Goal: Transaction & Acquisition: Purchase product/service

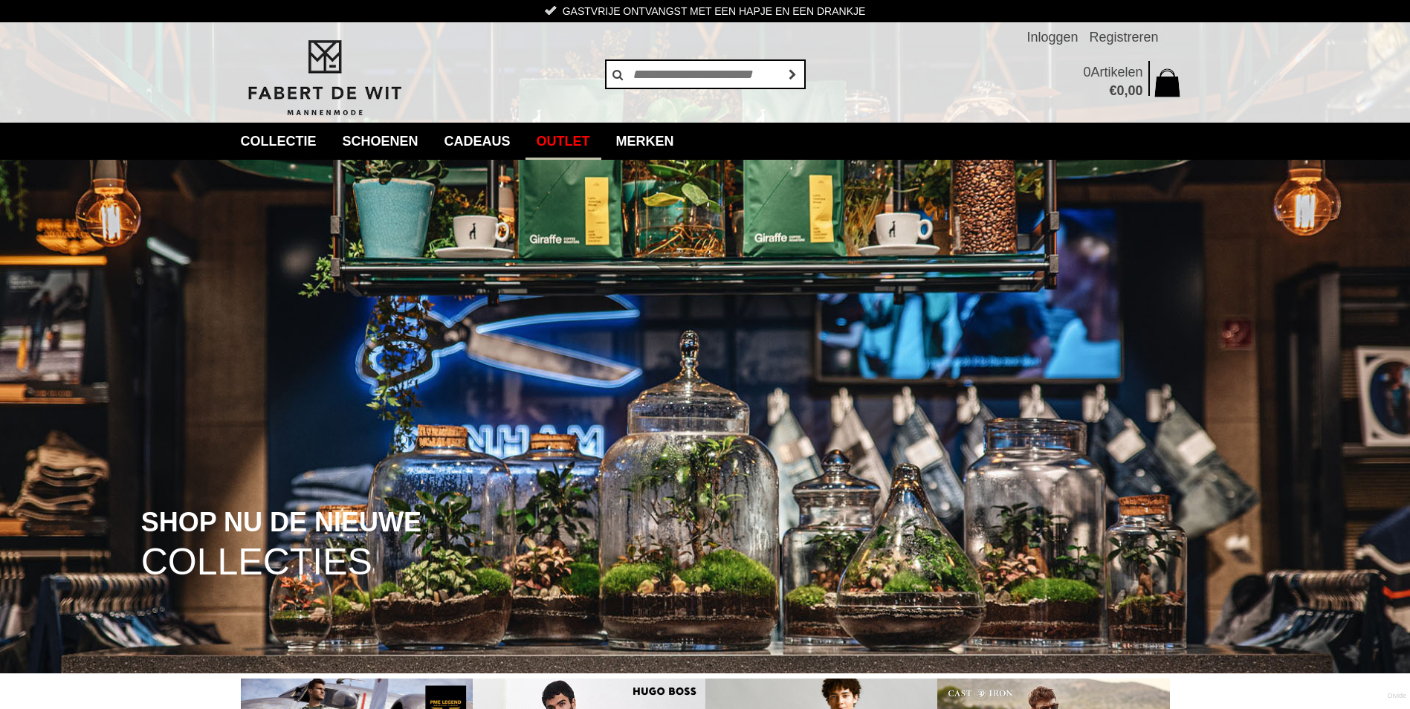
click at [600, 143] on link "Outlet" at bounding box center [563, 141] width 76 height 37
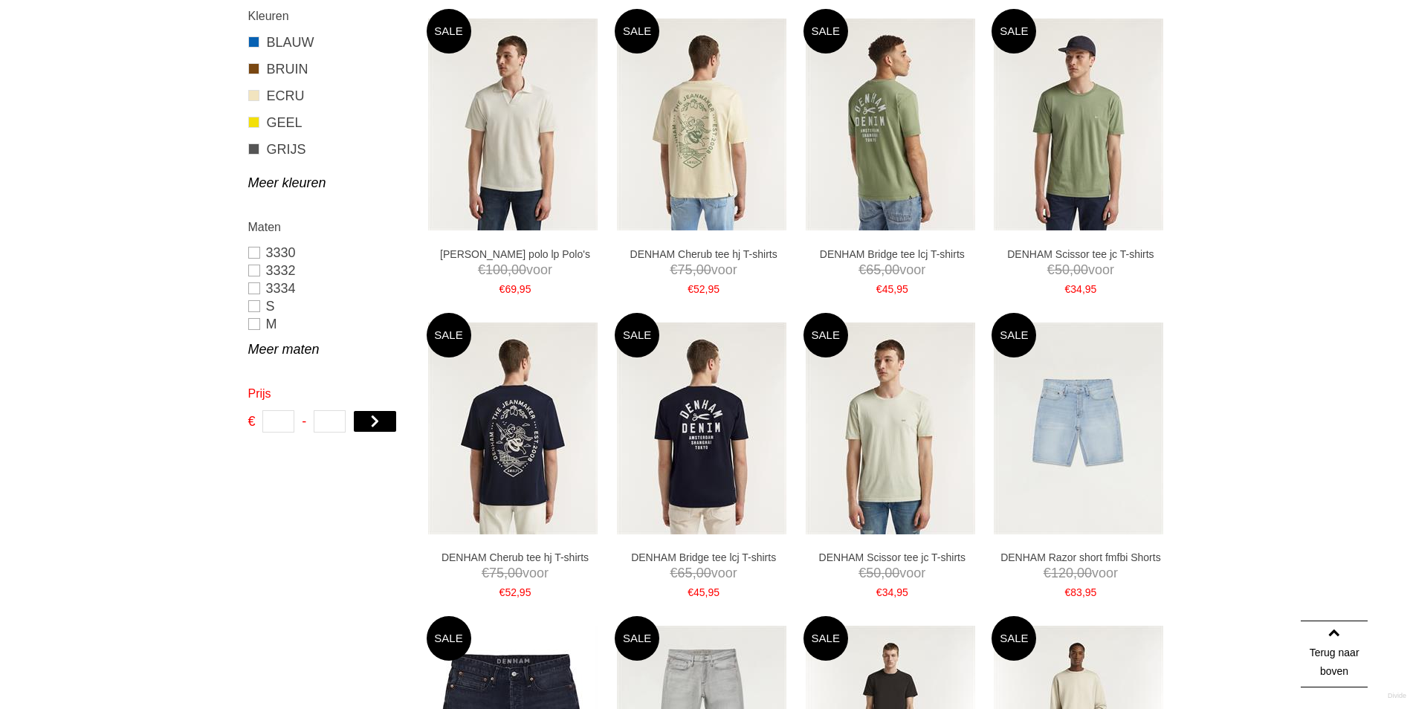
scroll to position [595, 0]
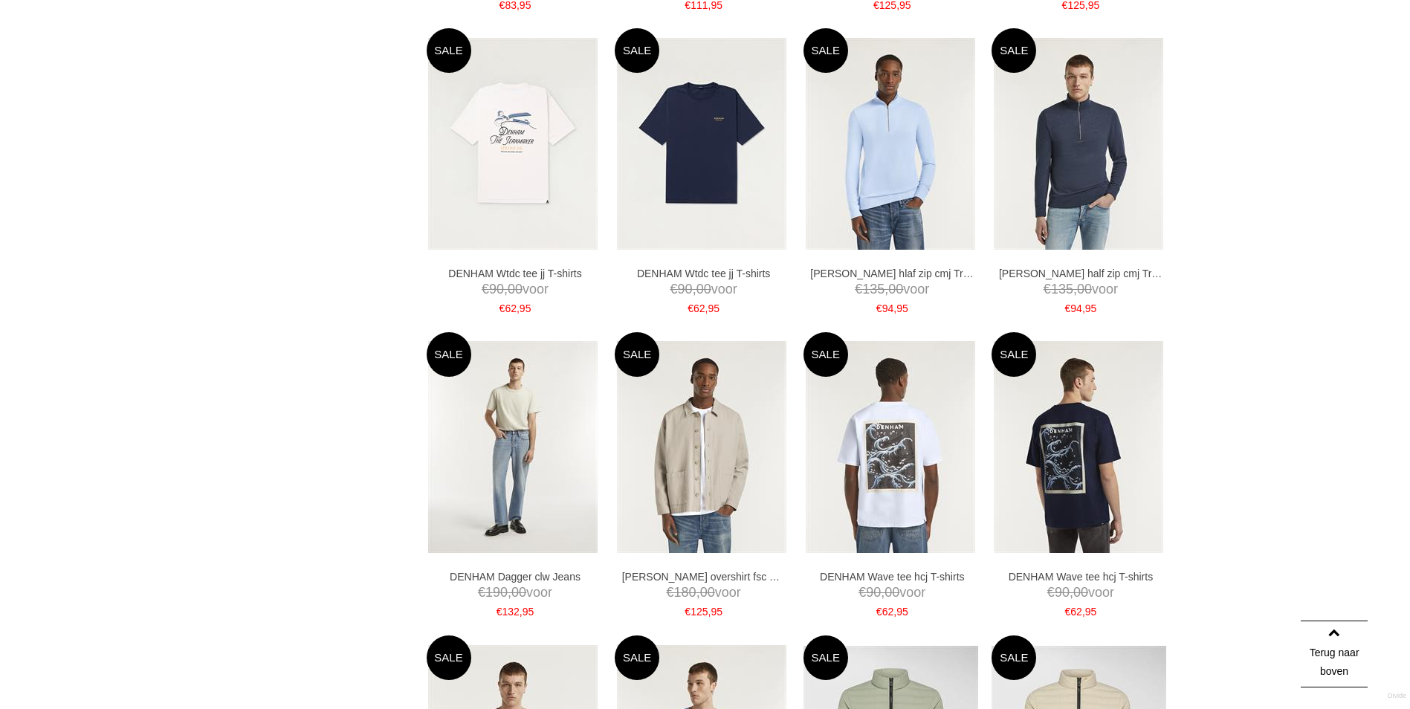
scroll to position [1487, 0]
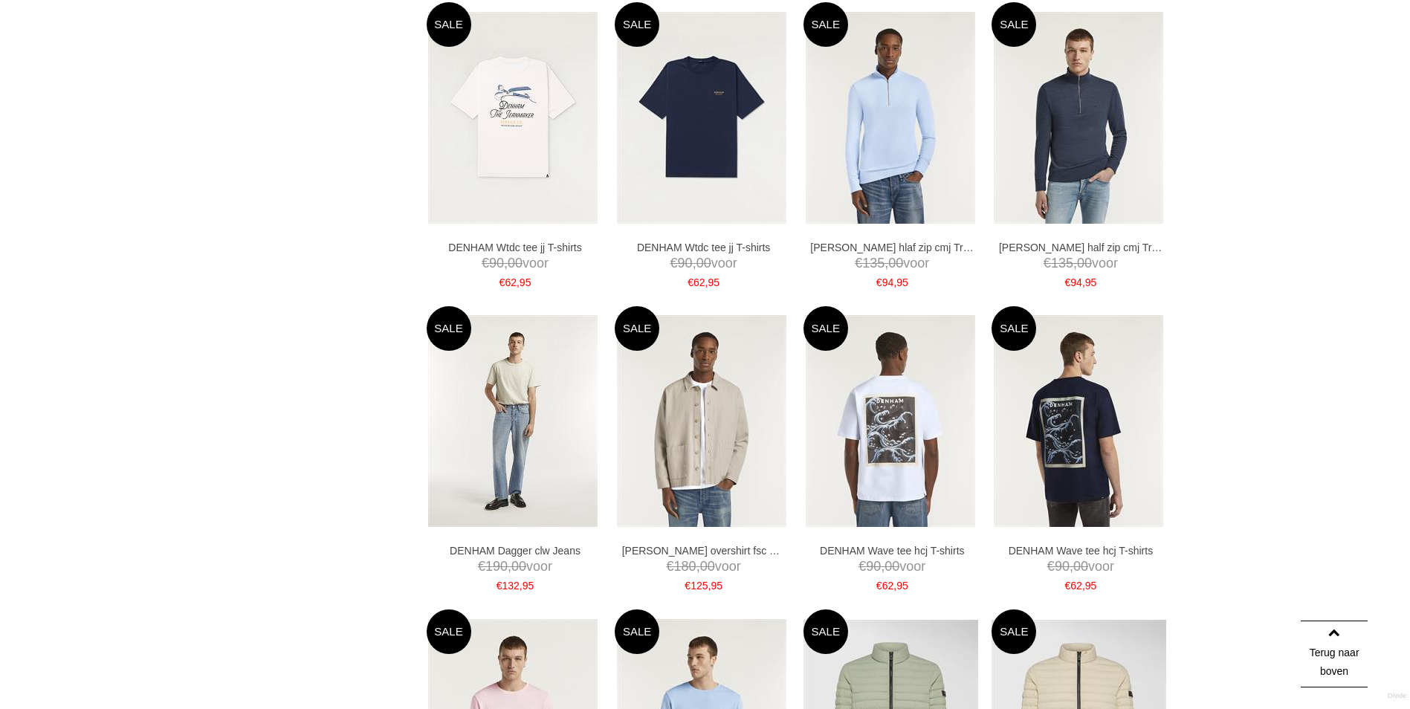
drag, startPoint x: 1231, startPoint y: 398, endPoint x: 1238, endPoint y: 405, distance: 9.5
click at [1238, 405] on div "Home / Outlet / Categorieën collectie Jeans [GEOGRAPHIC_DATA] Overhemden Truien…" at bounding box center [705, 341] width 1410 height 3337
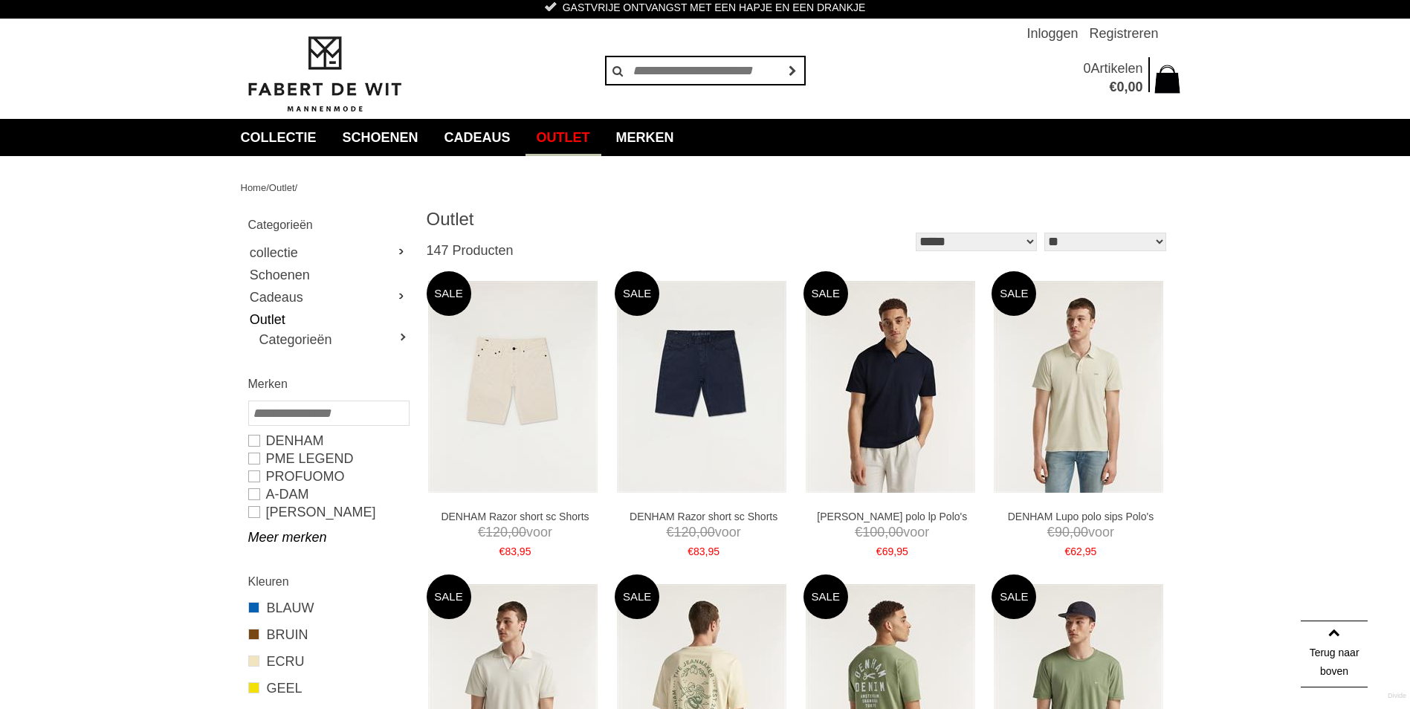
scroll to position [0, 0]
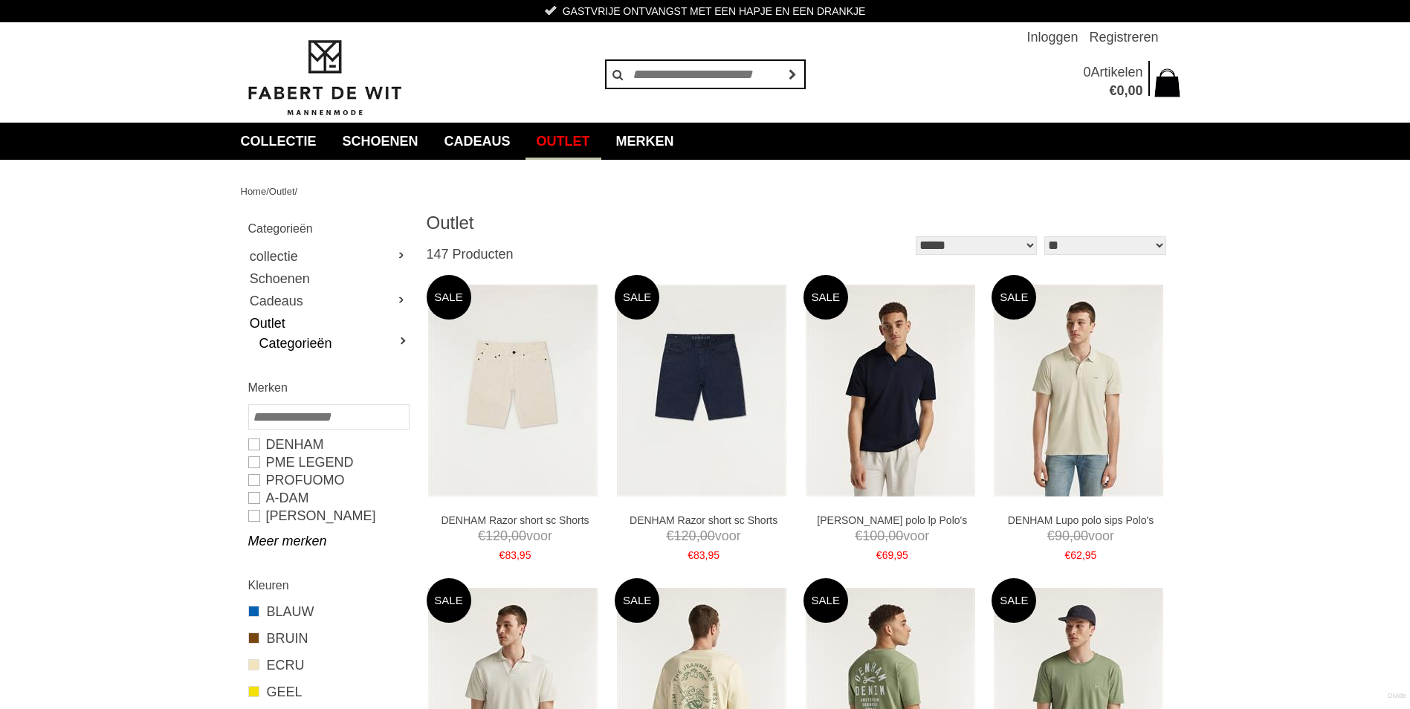
click at [398, 339] on link "Categorieën" at bounding box center [333, 343] width 149 height 18
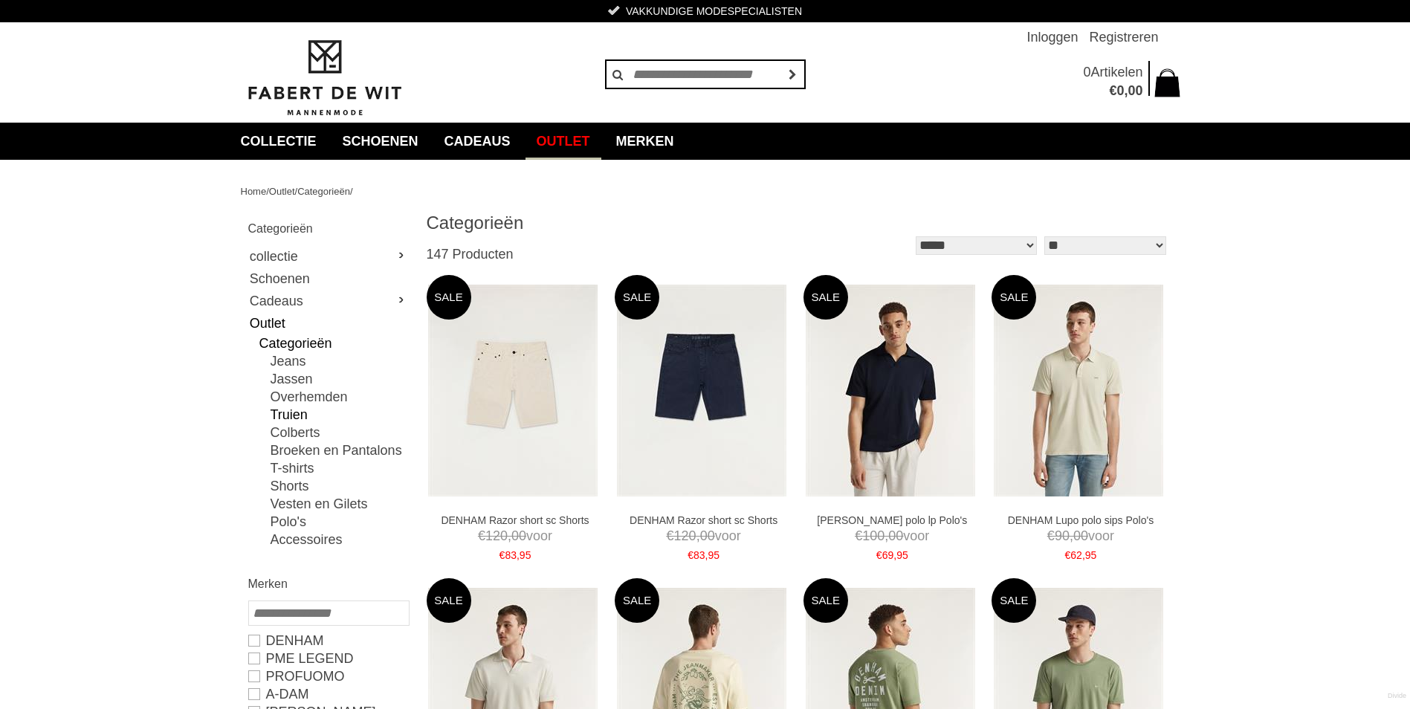
click at [301, 415] on link "Truien" at bounding box center [340, 415] width 138 height 18
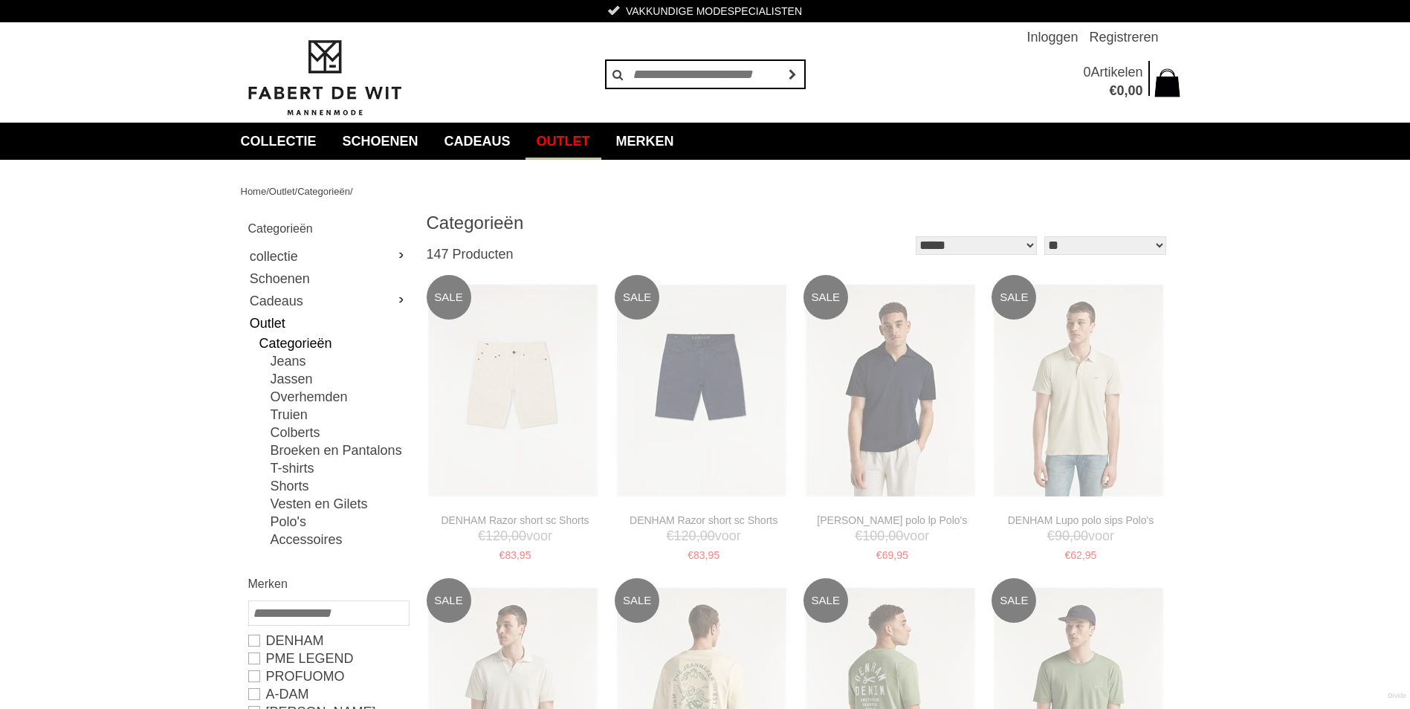
type input "**"
type input "***"
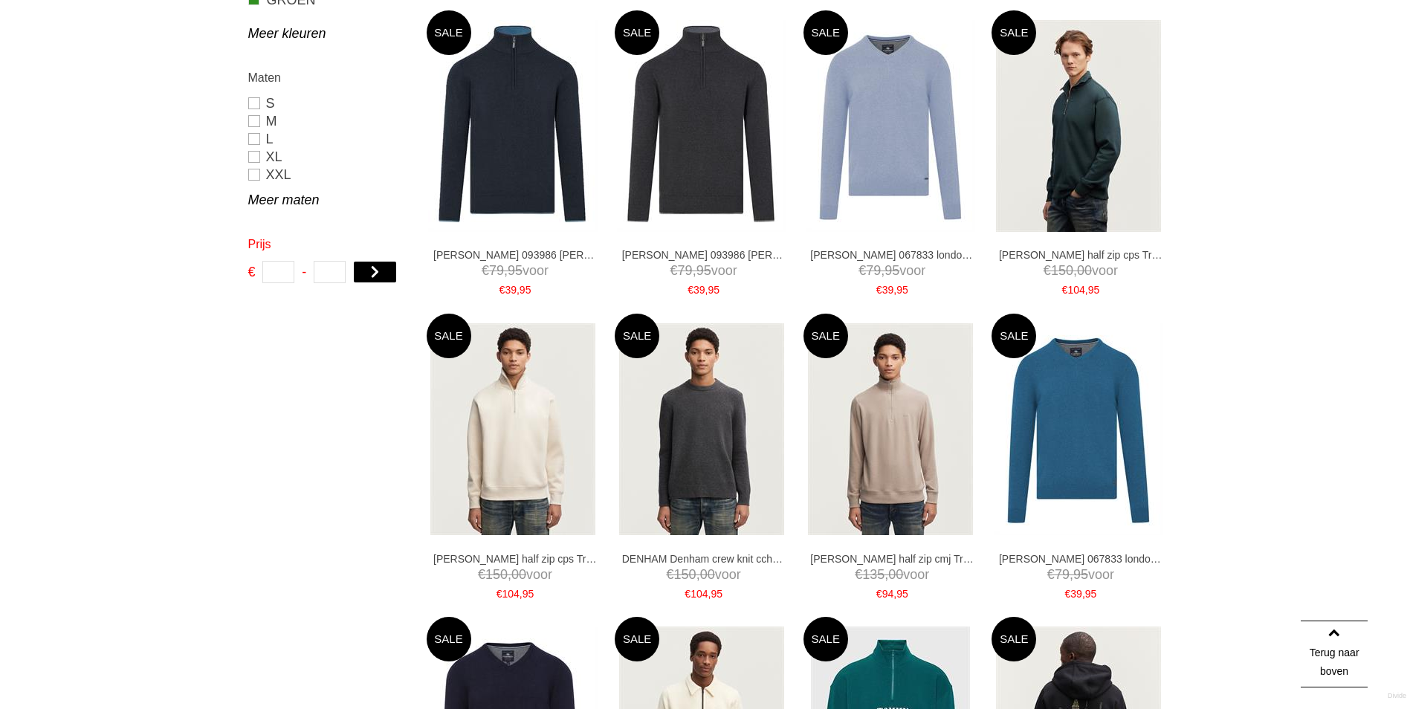
scroll to position [1115, 0]
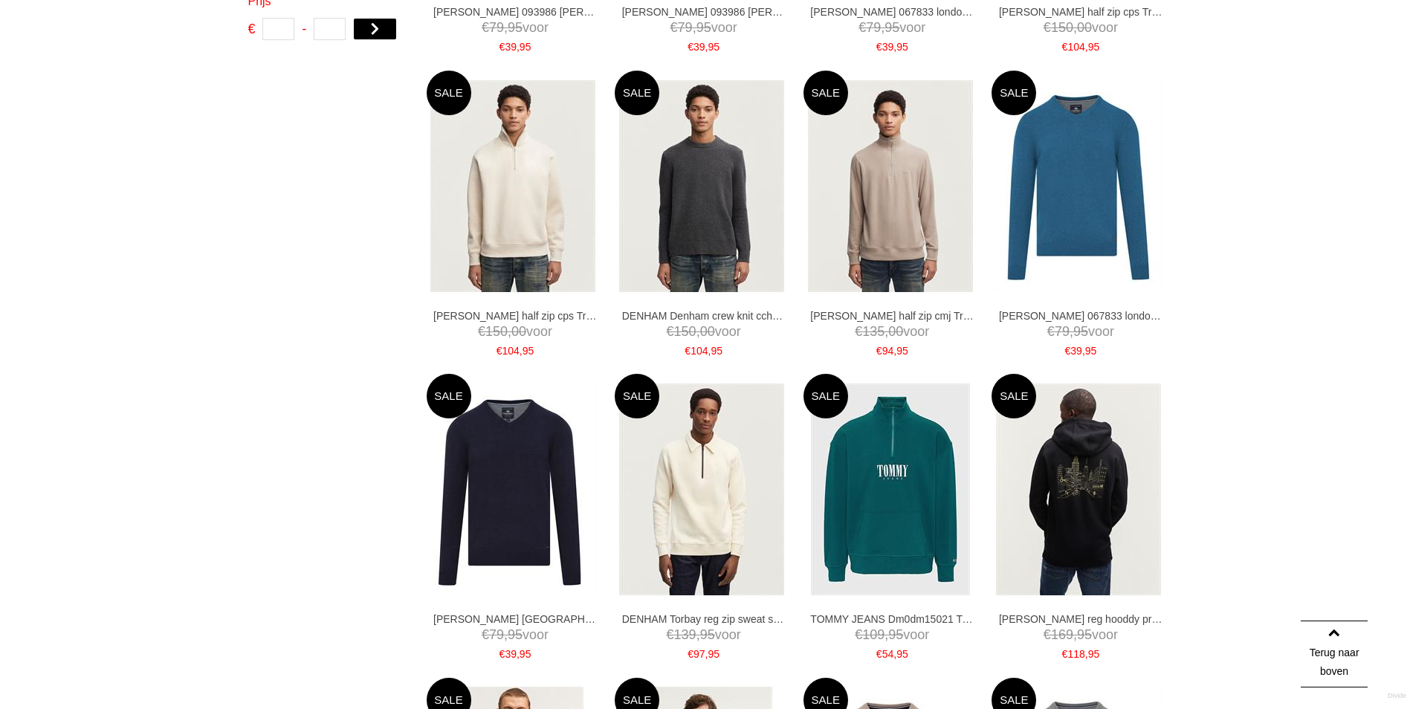
click at [1277, 315] on div "Home / Outlet / Categorieën / Truien / Categorieën collectie Jeans [GEOGRAPHIC_…" at bounding box center [705, 533] width 1410 height 2977
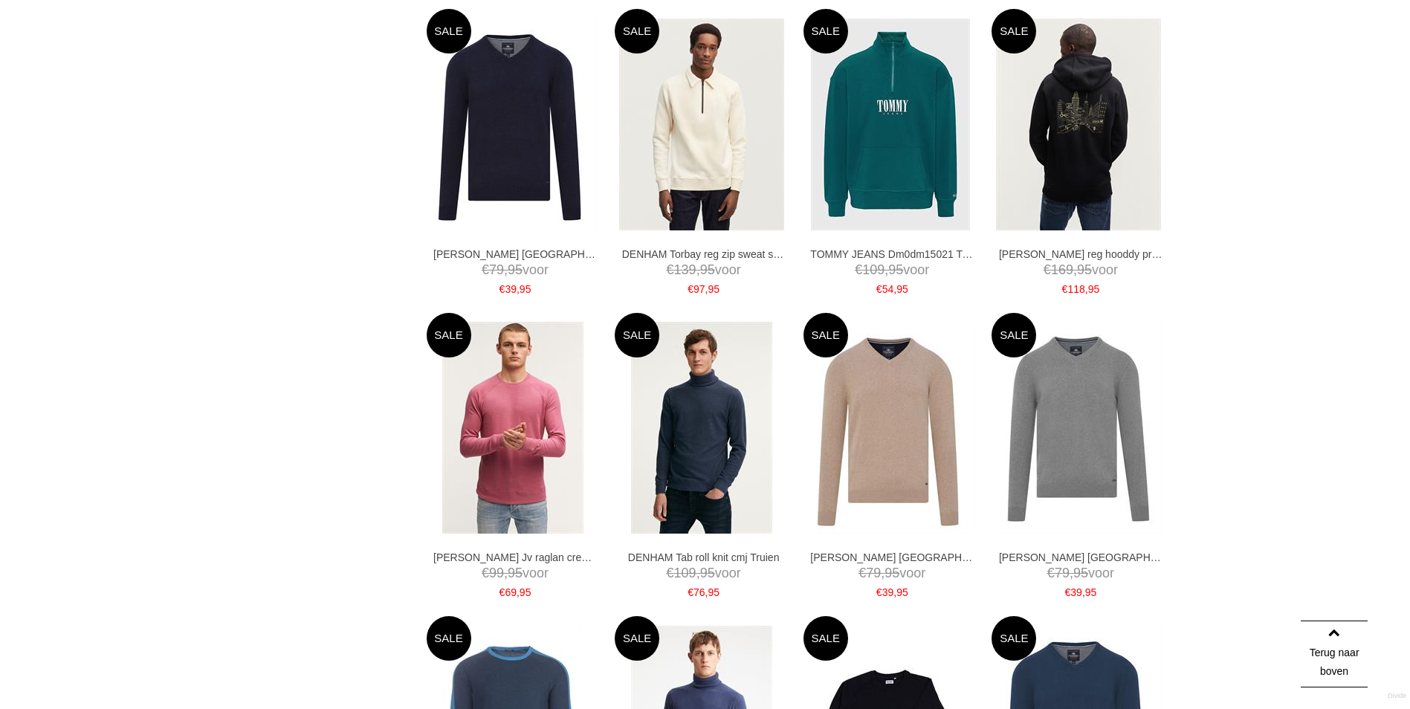
scroll to position [1487, 0]
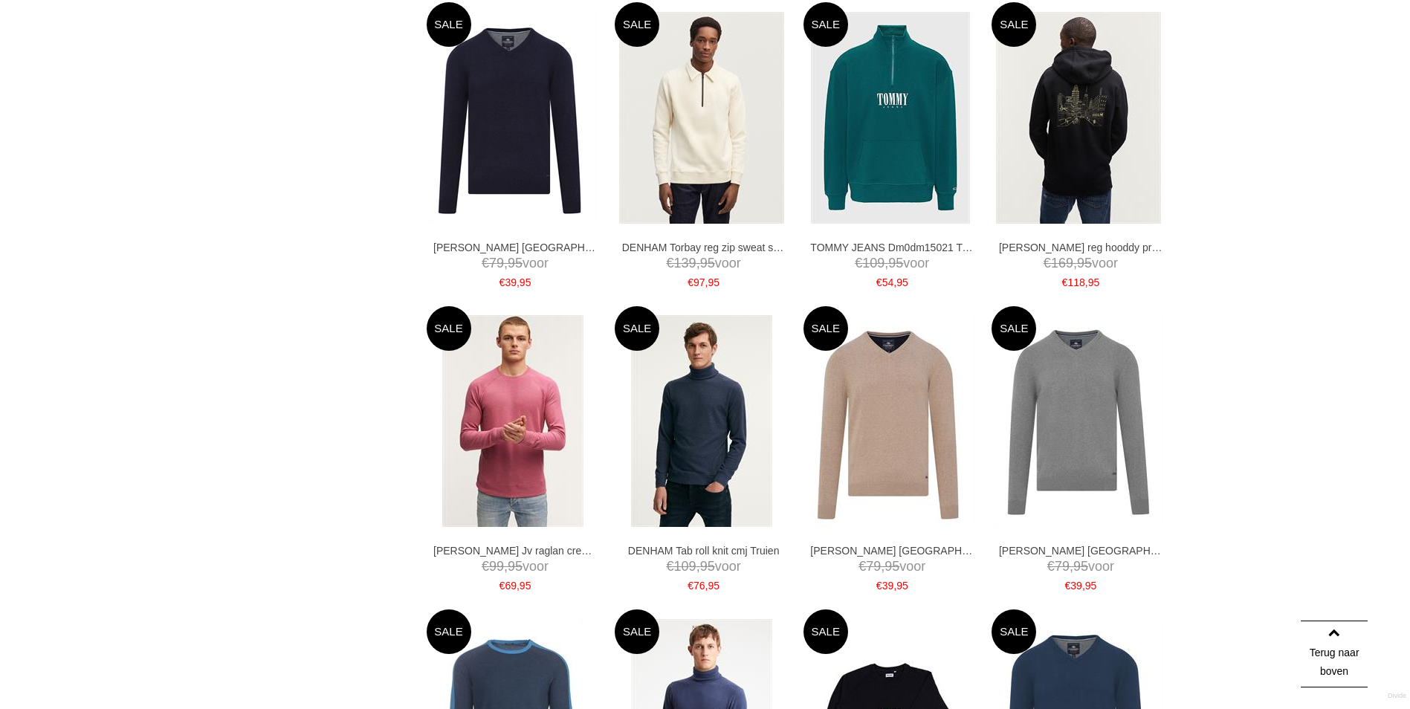
click at [1277, 315] on div "Home / Outlet / Categorieën / Truien / Categorieën collectie Jeans [GEOGRAPHIC_…" at bounding box center [705, 161] width 1410 height 2977
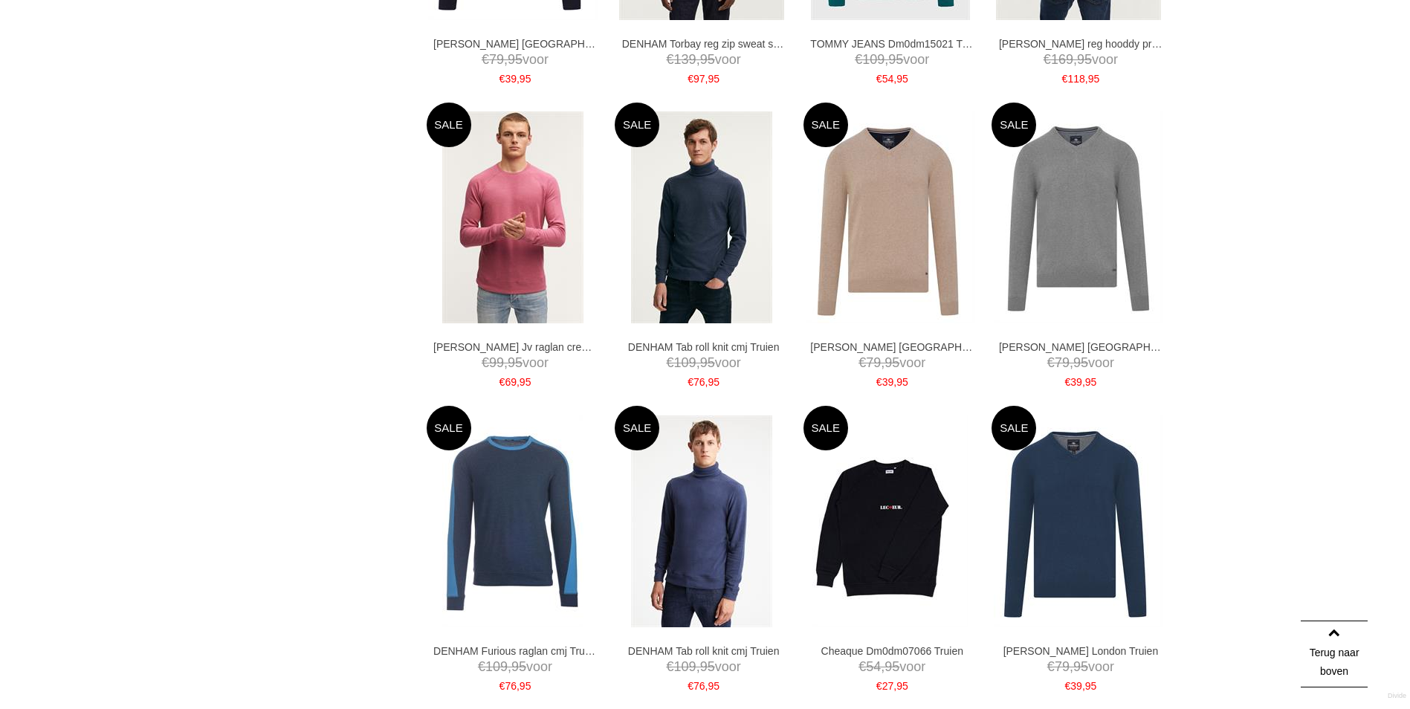
scroll to position [1683, 0]
